Goal: Task Accomplishment & Management: Use online tool/utility

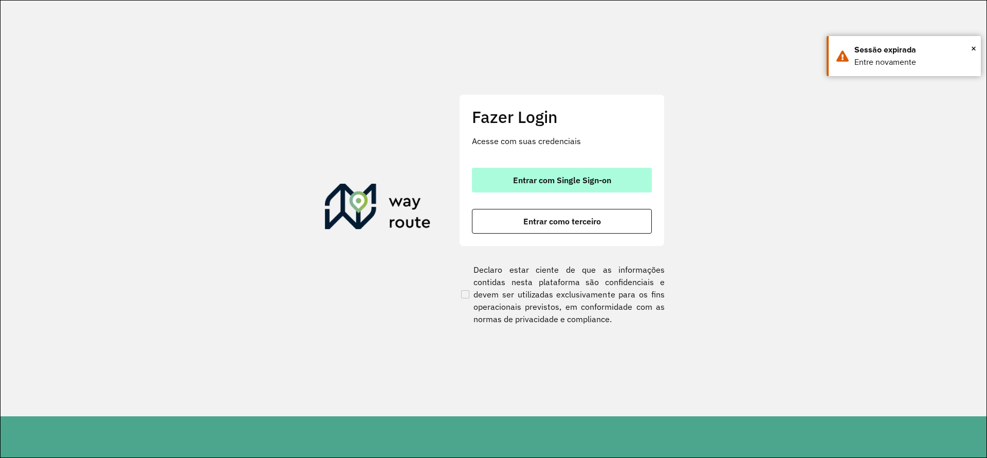
click at [568, 177] on span "Entrar com Single Sign-on" at bounding box center [562, 180] width 98 height 8
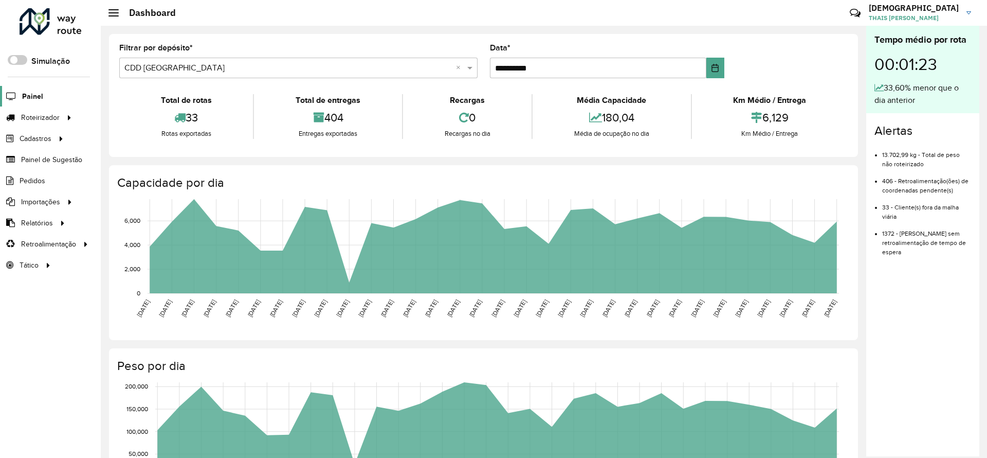
click at [22, 94] on link "Painel" at bounding box center [21, 96] width 43 height 21
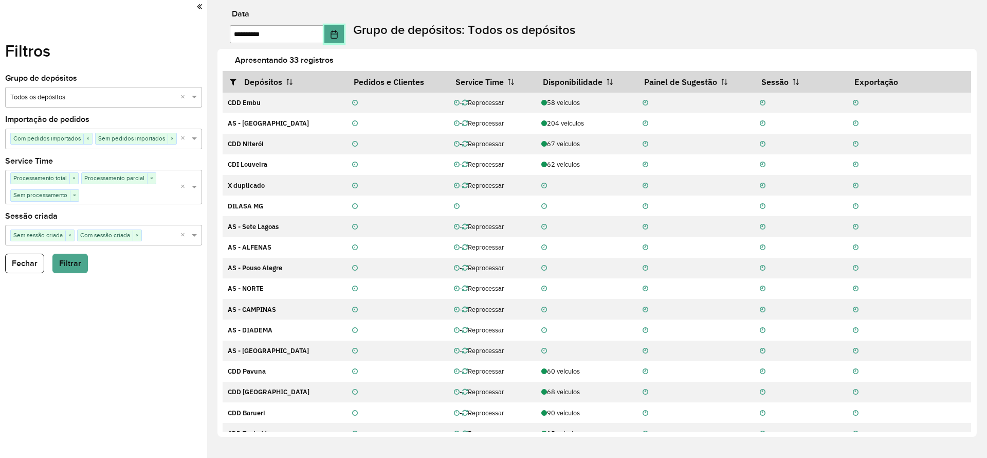
click at [344, 28] on button "Choose Date" at bounding box center [334, 34] width 20 height 18
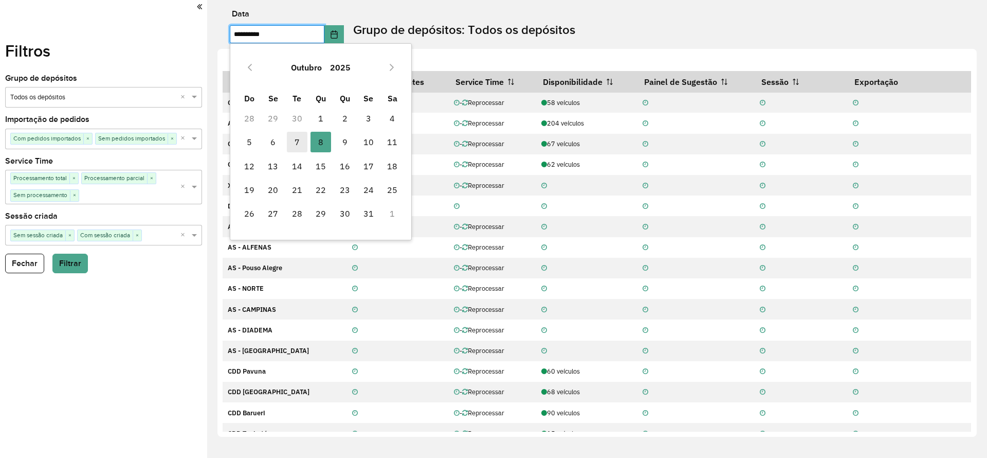
click at [301, 140] on span "7" at bounding box center [297, 142] width 21 height 21
type input "**********"
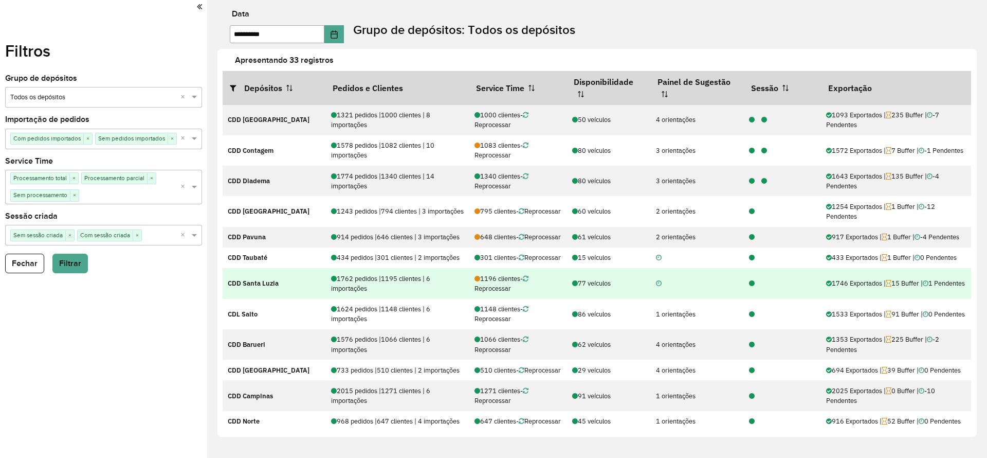
click at [750, 287] on icon at bounding box center [752, 283] width 6 height 7
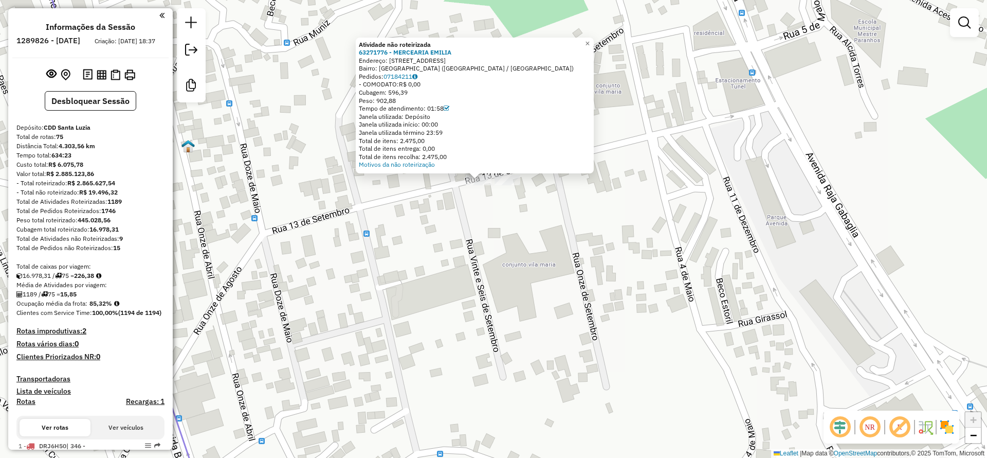
click at [503, 224] on div "Atividade não roteirizada 63271776 - MERCEARIA [PERSON_NAME]: [STREET_ADDRESS] …" at bounding box center [493, 229] width 987 height 458
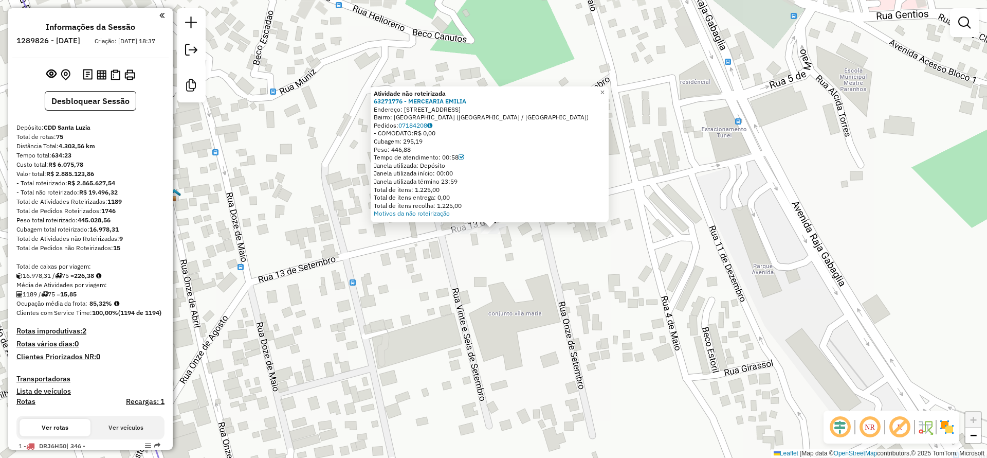
click at [484, 270] on div "Atividade não roteirizada 63271776 - MERCEARIA [PERSON_NAME]: [STREET_ADDRESS] …" at bounding box center [493, 229] width 987 height 458
